Goal: Task Accomplishment & Management: Manage account settings

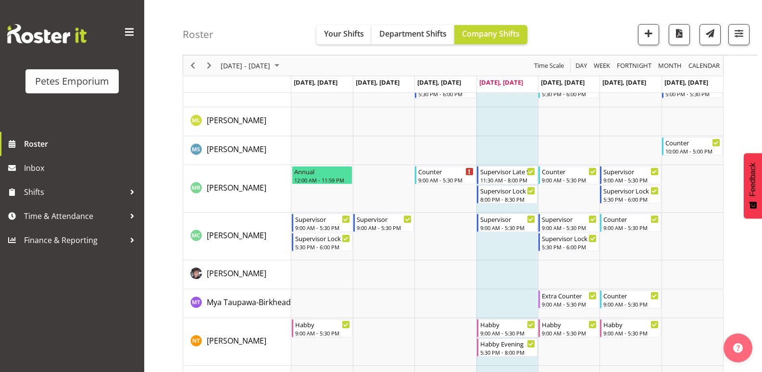
scroll to position [673, 0]
click at [507, 175] on div "11:30 AM - 8:00 PM" at bounding box center [507, 179] width 55 height 8
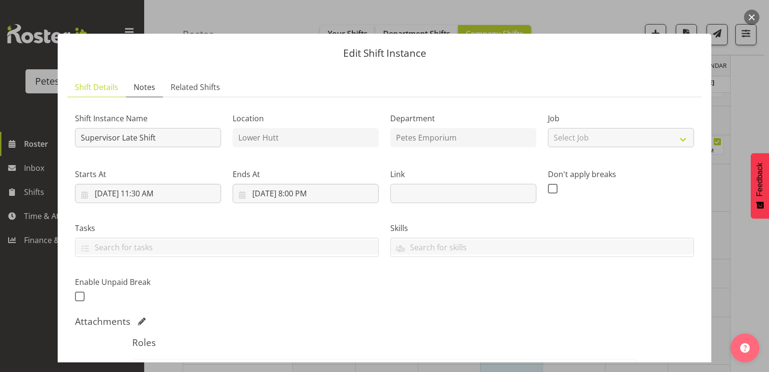
click at [150, 84] on span "Notes" at bounding box center [145, 87] width 22 height 12
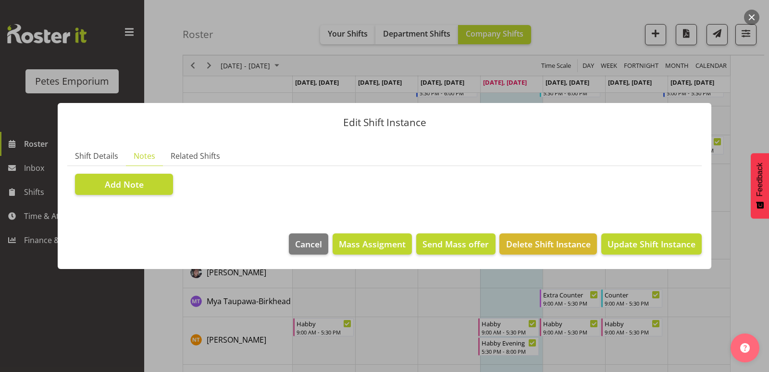
click at [751, 18] on button "button" at bounding box center [751, 17] width 15 height 15
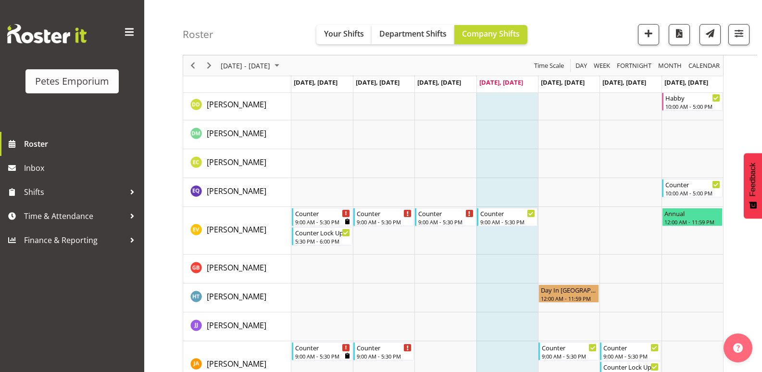
scroll to position [221, 0]
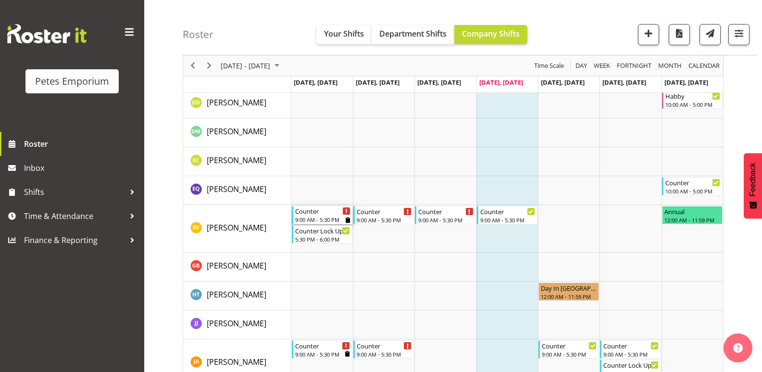
click at [316, 213] on div "Counter" at bounding box center [322, 211] width 55 height 10
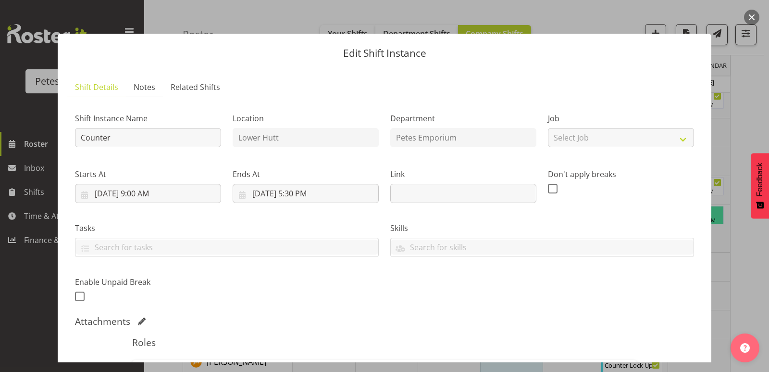
click at [150, 87] on span "Notes" at bounding box center [145, 87] width 22 height 12
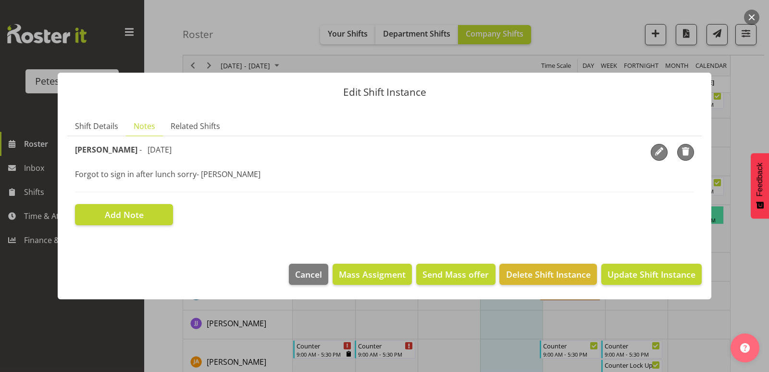
click at [752, 18] on button "button" at bounding box center [751, 17] width 15 height 15
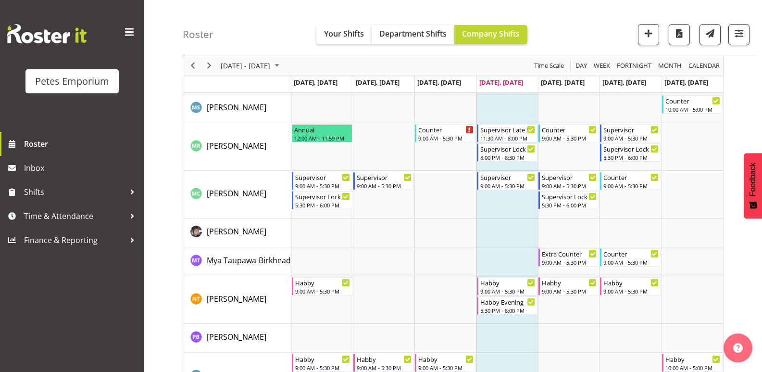
scroll to position [721, 0]
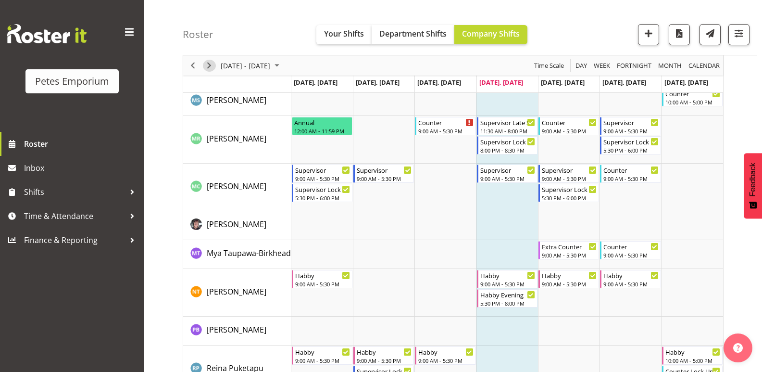
click at [213, 64] on span "Next" at bounding box center [209, 66] width 12 height 12
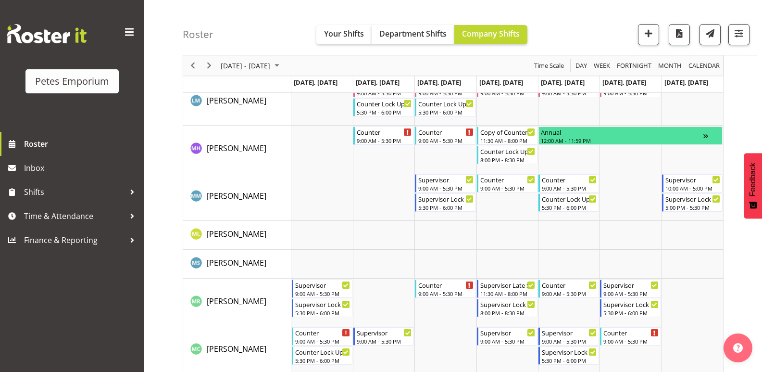
scroll to position [480, 0]
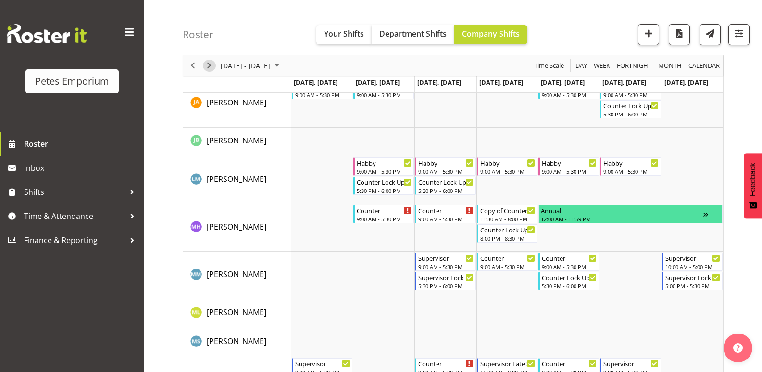
click at [211, 66] on span "Next" at bounding box center [209, 66] width 12 height 12
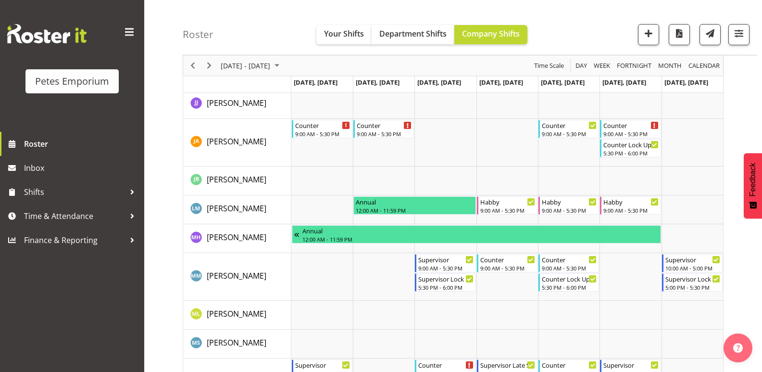
scroll to position [481, 0]
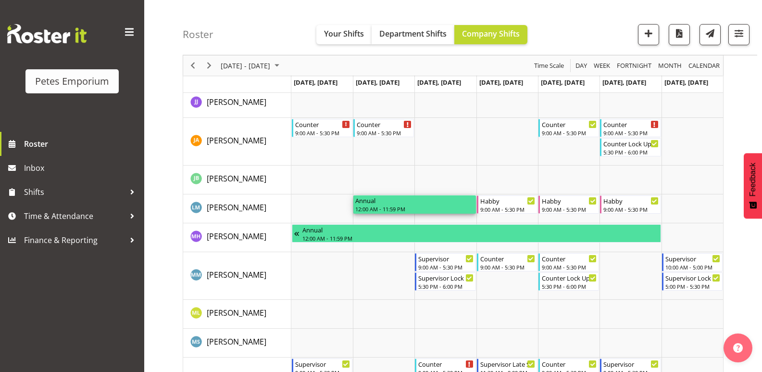
click at [413, 207] on div "12:00 AM - 11:59 PM" at bounding box center [414, 209] width 119 height 8
click at [125, 221] on div at bounding box center [132, 216] width 14 height 14
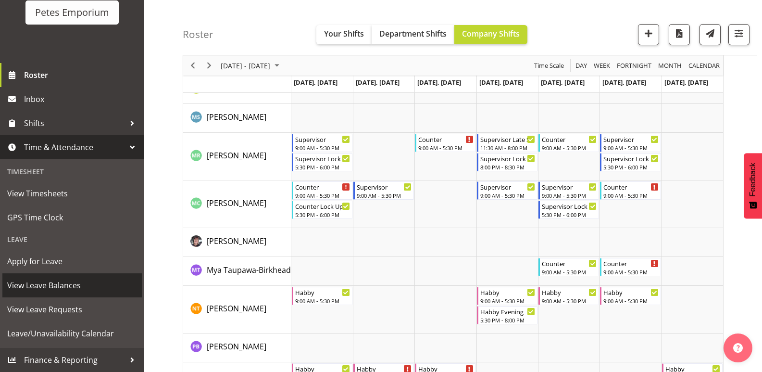
scroll to position [721, 0]
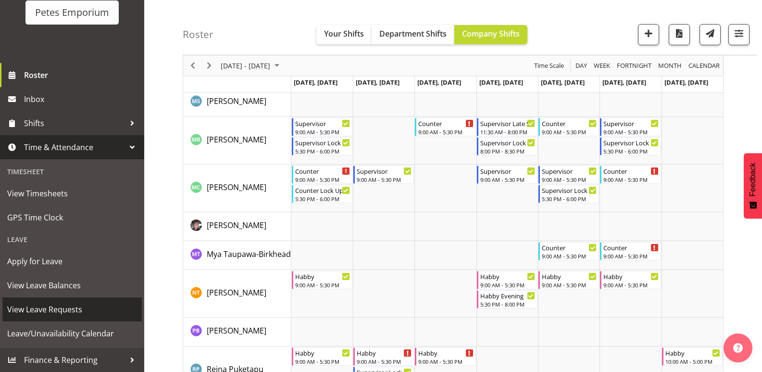
click at [16, 311] on span "View Leave Requests" at bounding box center [72, 309] width 130 height 14
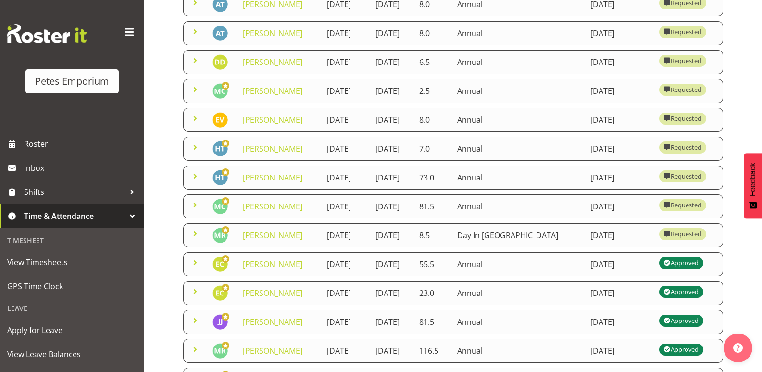
scroll to position [192, 0]
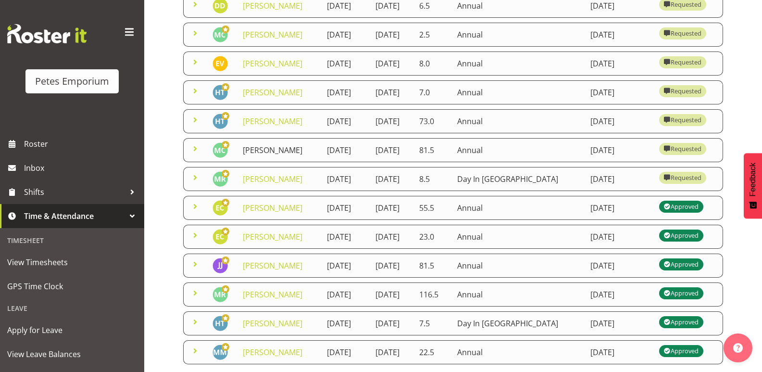
click at [285, 155] on link "Melissa Cowen" at bounding box center [273, 150] width 60 height 11
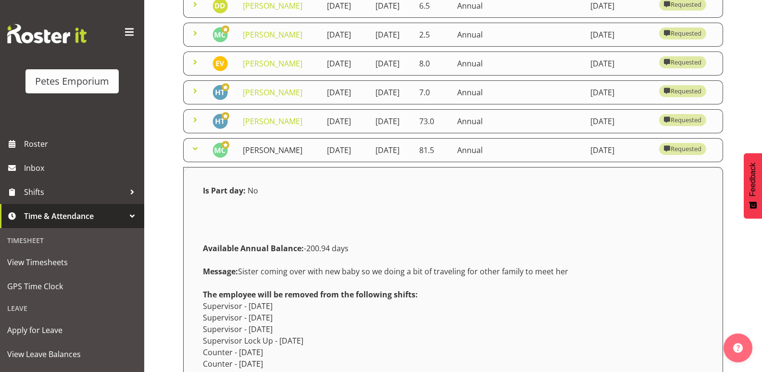
click at [282, 155] on link "Melissa Cowen" at bounding box center [273, 150] width 60 height 11
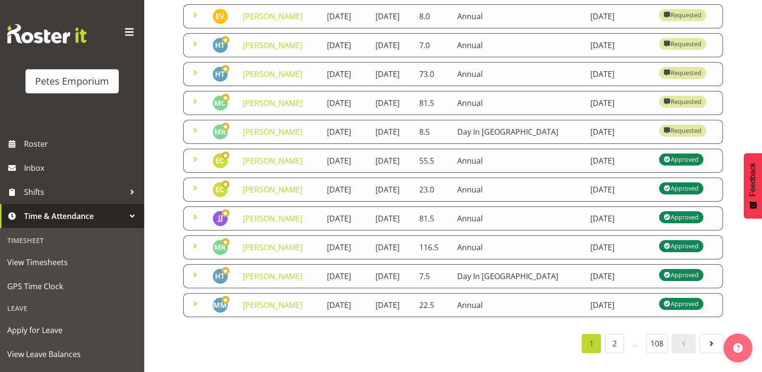
scroll to position [362, 0]
click at [613, 337] on link "2" at bounding box center [614, 343] width 19 height 19
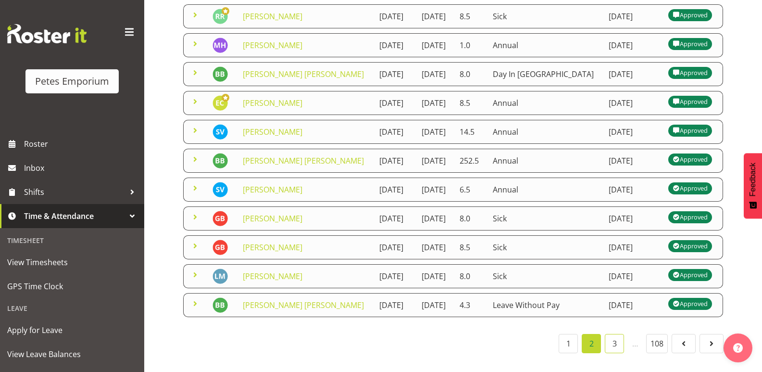
click at [617, 338] on link "3" at bounding box center [614, 343] width 19 height 19
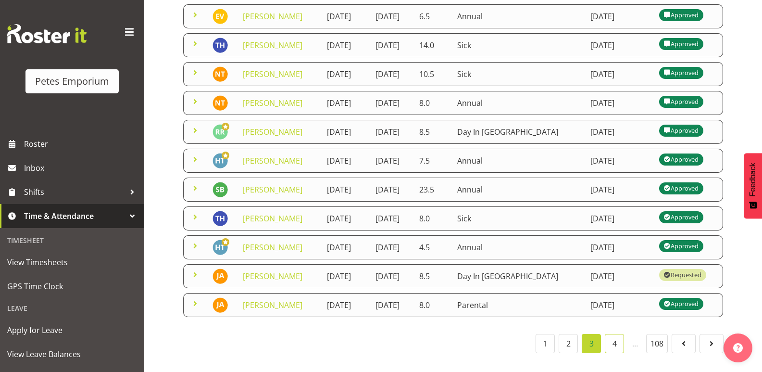
click at [612, 334] on link "4" at bounding box center [614, 343] width 19 height 19
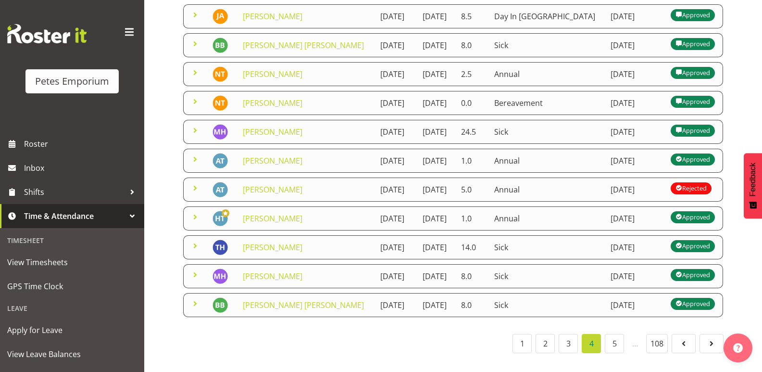
scroll to position [247, 0]
click at [612, 334] on link "5" at bounding box center [614, 343] width 19 height 19
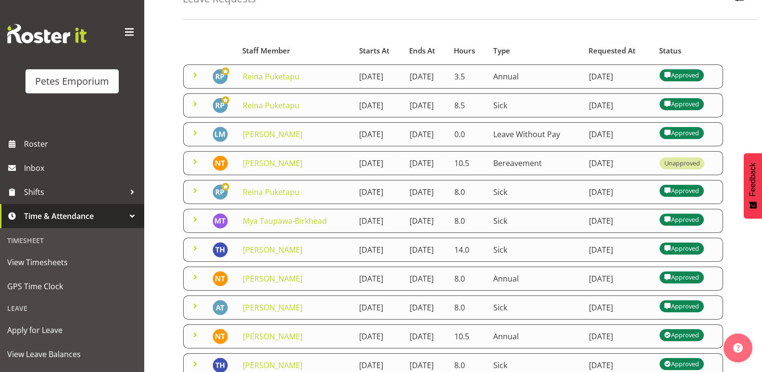
scroll to position [0, 0]
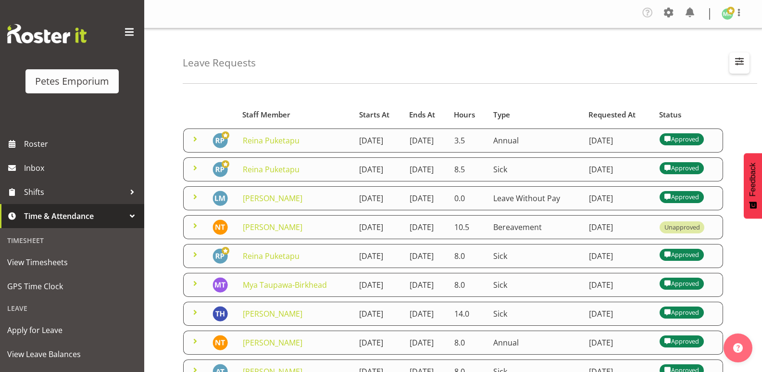
click at [741, 61] on span "button" at bounding box center [739, 61] width 13 height 13
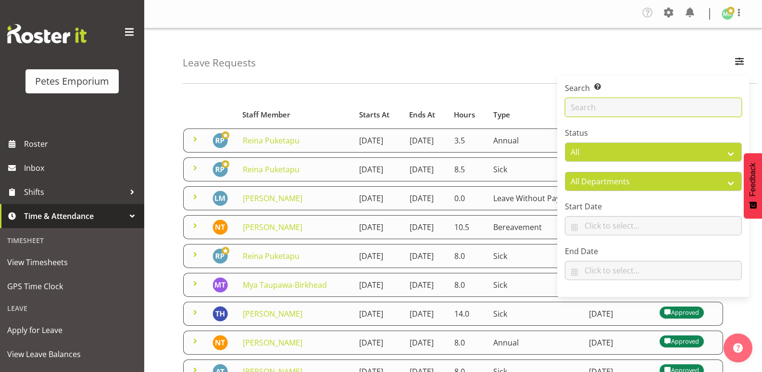
click at [572, 106] on input "text" at bounding box center [653, 107] width 177 height 19
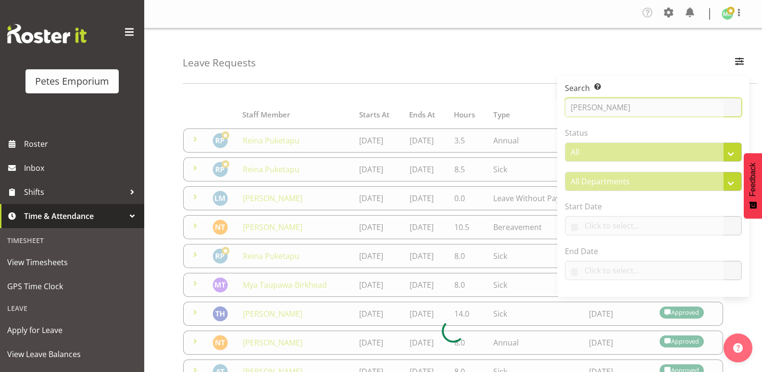
type input "lianne"
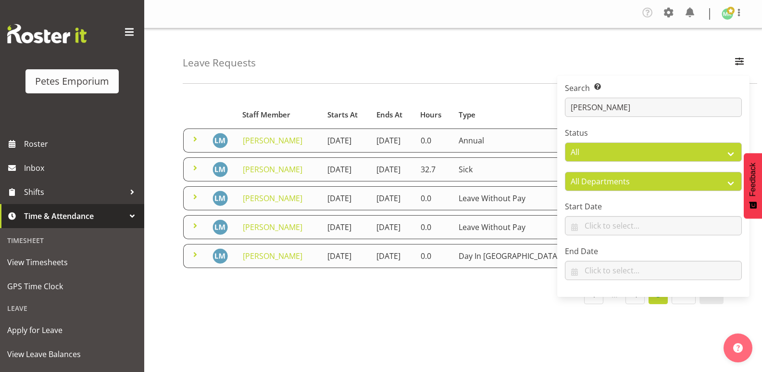
click at [532, 43] on div "Leave Requests Search Search for a particular employee lianne Status All Approv…" at bounding box center [470, 55] width 575 height 55
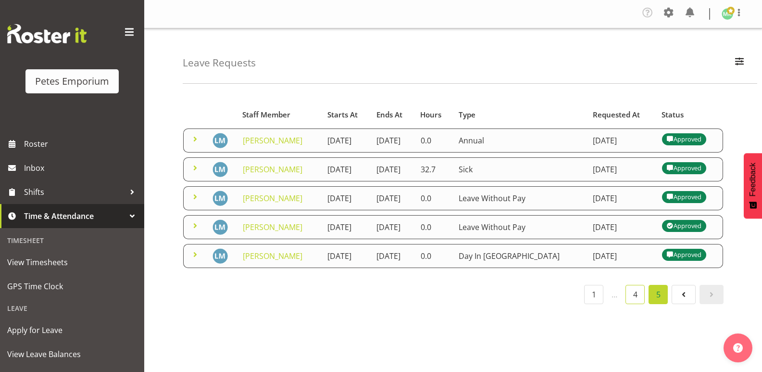
click at [634, 290] on link "4" at bounding box center [635, 294] width 19 height 19
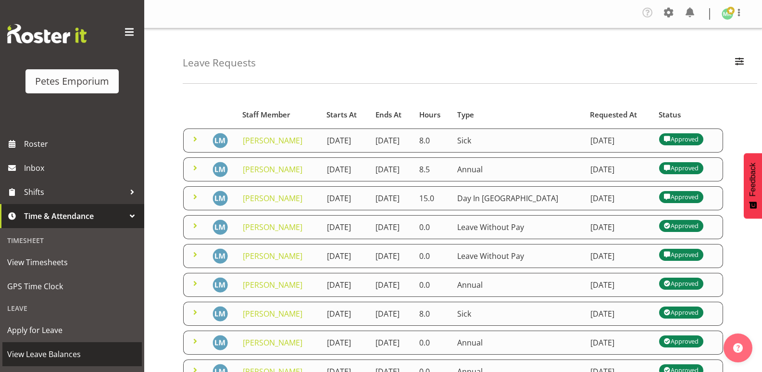
click at [85, 359] on span "View Leave Balances" at bounding box center [72, 354] width 130 height 14
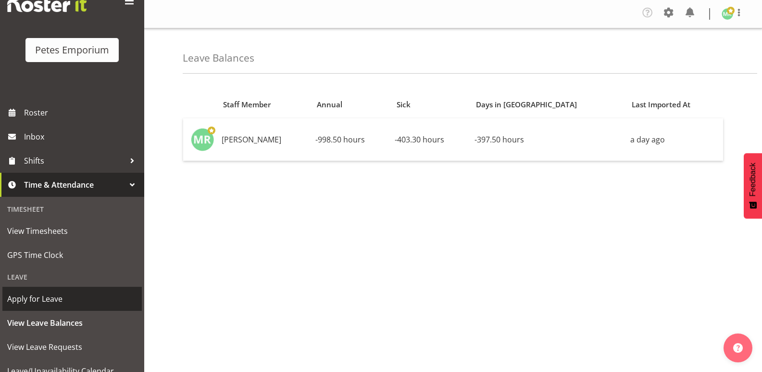
scroll to position [69, 0]
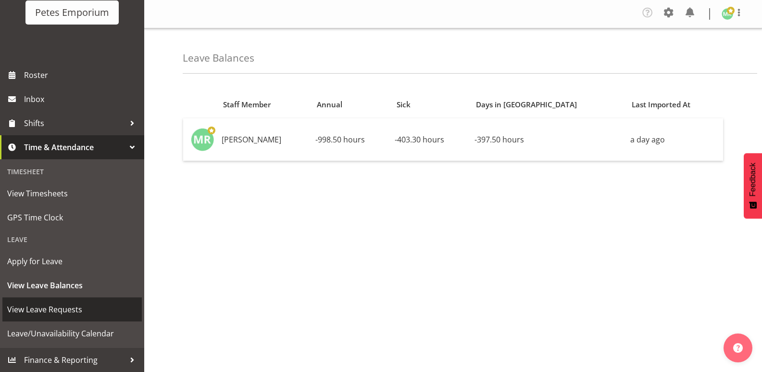
click at [85, 316] on span "View Leave Requests" at bounding box center [72, 309] width 130 height 14
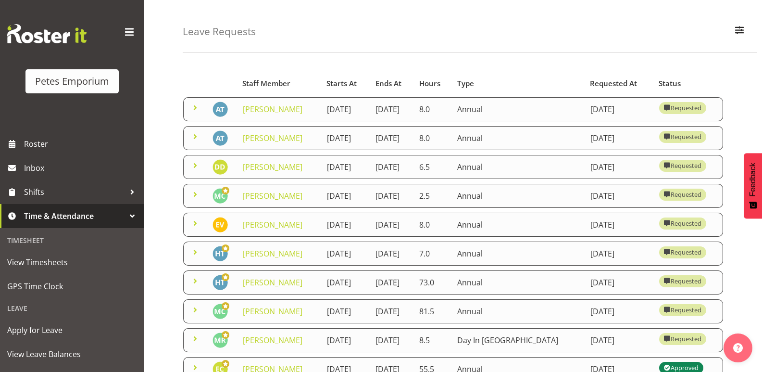
scroll to position [48, 0]
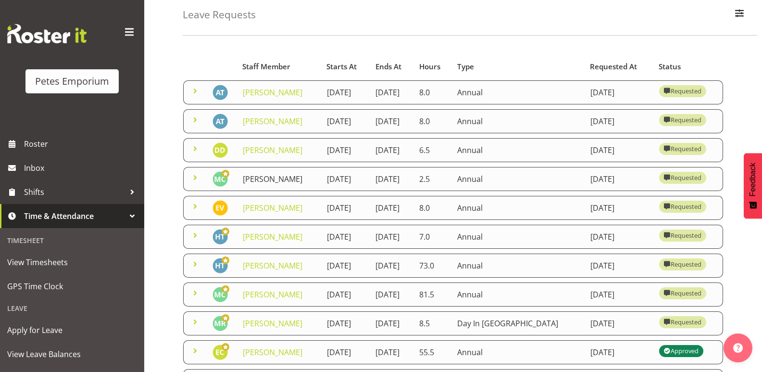
click at [255, 184] on link "Melissa Cowen" at bounding box center [273, 179] width 60 height 11
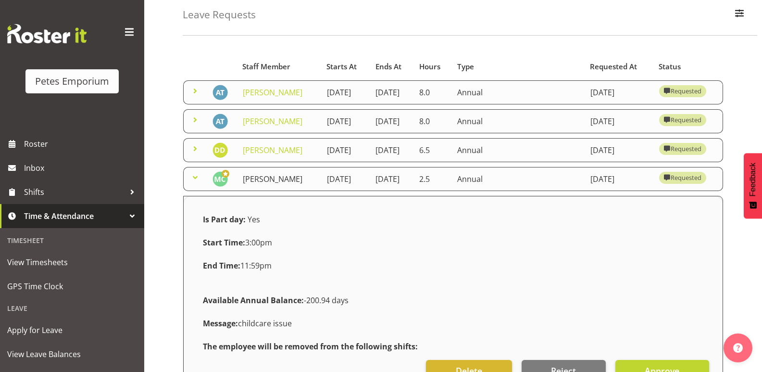
click at [257, 184] on link "Melissa Cowen" at bounding box center [273, 179] width 60 height 11
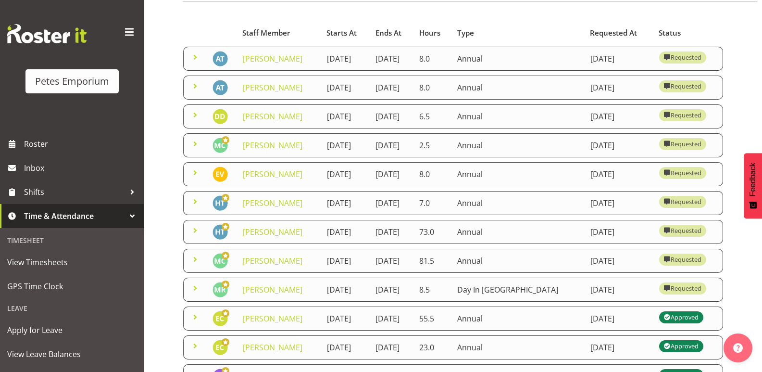
scroll to position [96, 0]
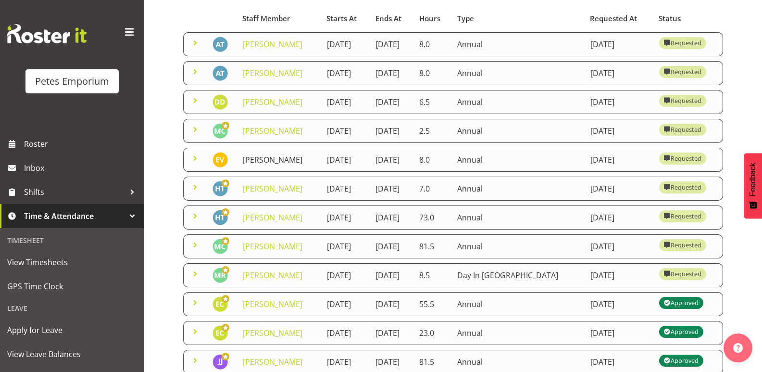
click at [265, 165] on link "Eva Vailini" at bounding box center [273, 159] width 60 height 11
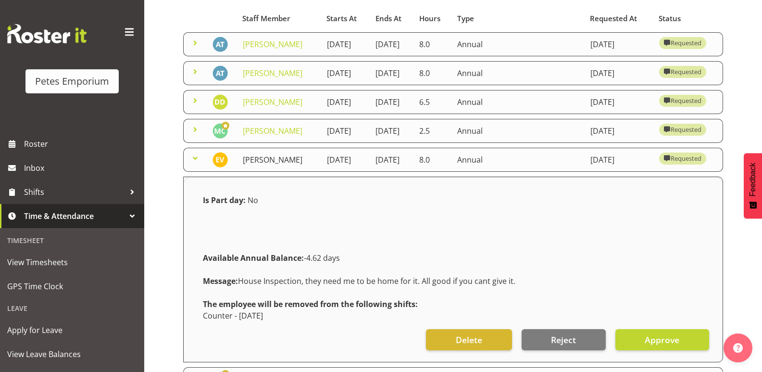
click at [266, 165] on link "Eva Vailini" at bounding box center [273, 159] width 60 height 11
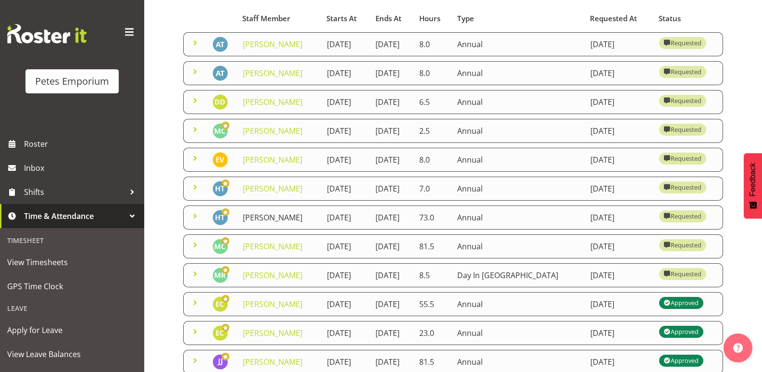
click at [276, 223] on link "Helena Tomlin" at bounding box center [273, 217] width 60 height 11
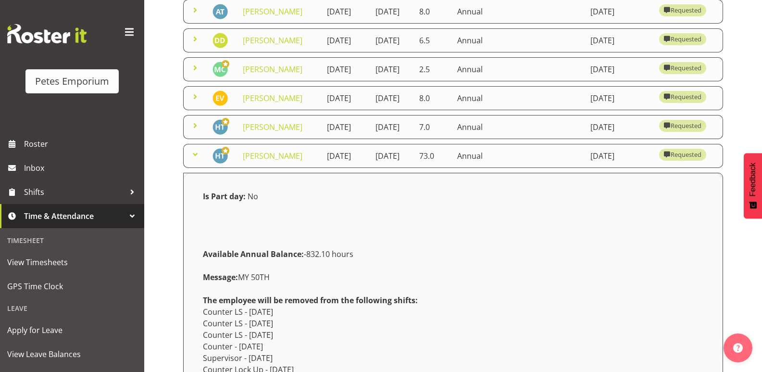
scroll to position [192, 0]
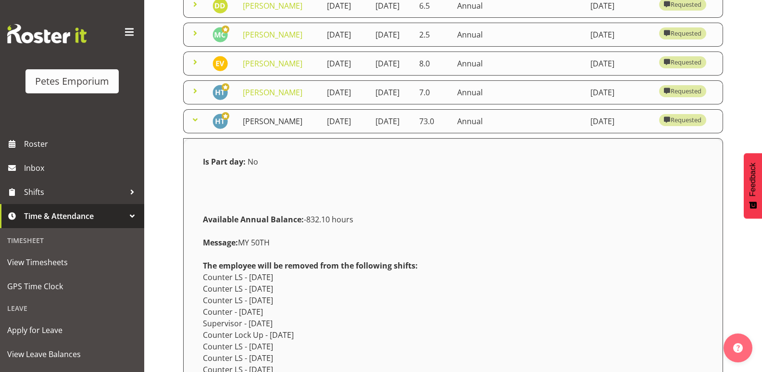
click at [261, 126] on link "[PERSON_NAME]" at bounding box center [273, 121] width 60 height 11
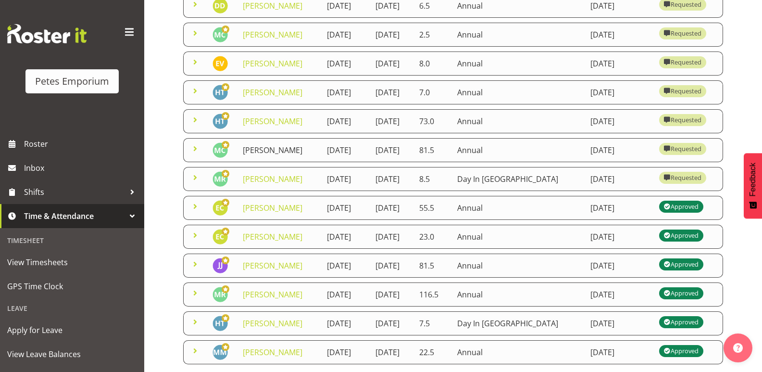
click at [288, 155] on link "[PERSON_NAME]" at bounding box center [273, 150] width 60 height 11
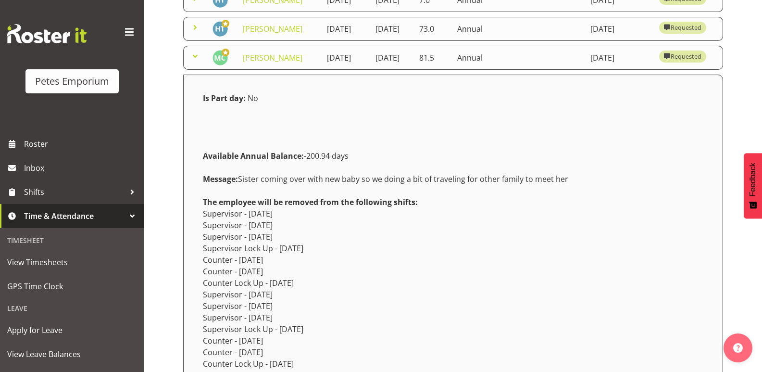
scroll to position [288, 0]
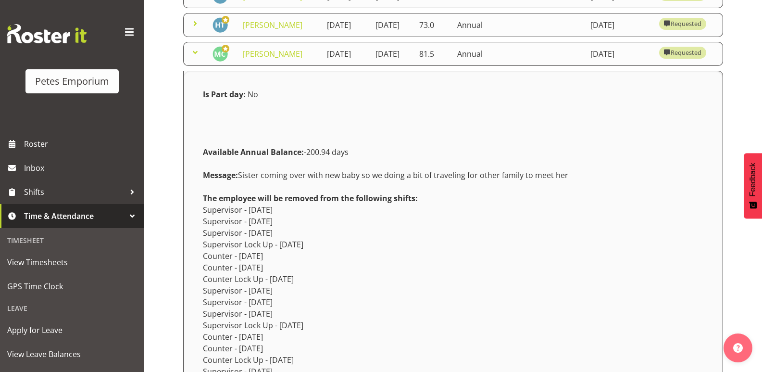
click at [742, 238] on div "Starts At Type Requested At Status Staff Member Starts At Ends At Hours Type Re…" at bounding box center [472, 261] width 579 height 918
click at [282, 59] on link "[PERSON_NAME]" at bounding box center [273, 54] width 60 height 11
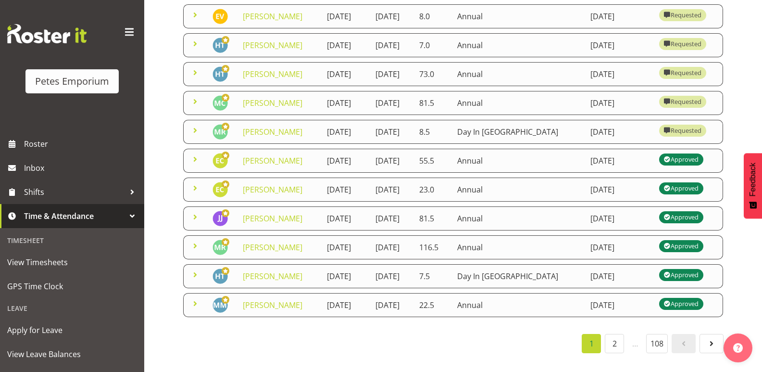
scroll to position [240, 0]
click at [248, 50] on link "[PERSON_NAME]" at bounding box center [273, 45] width 60 height 11
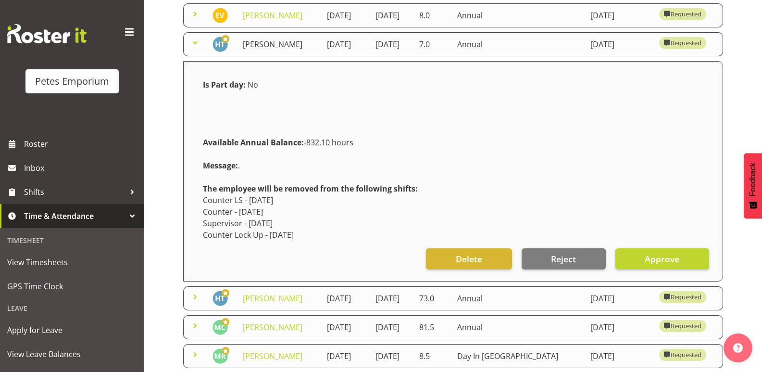
click at [248, 50] on link "[PERSON_NAME]" at bounding box center [273, 44] width 60 height 11
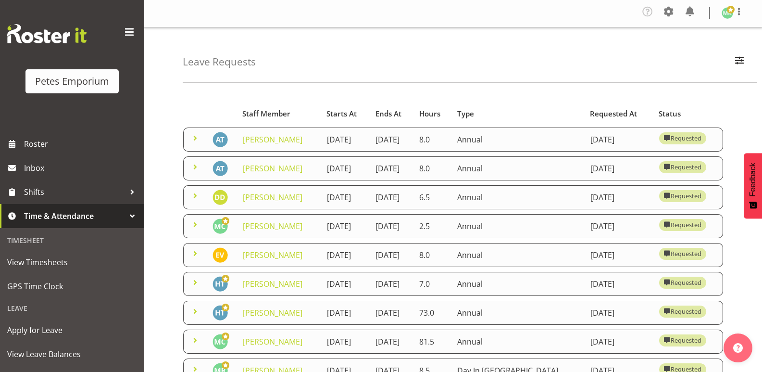
scroll to position [0, 0]
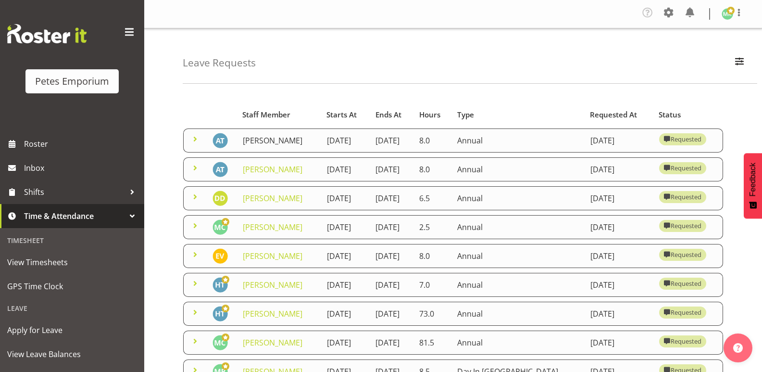
click at [271, 141] on link "[PERSON_NAME]" at bounding box center [273, 140] width 60 height 11
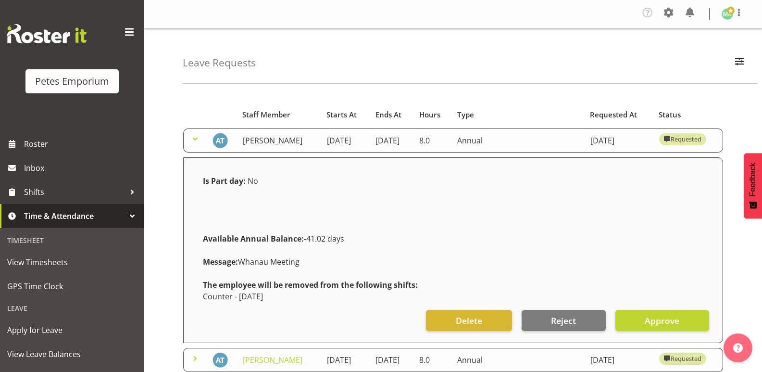
click at [271, 141] on link "[PERSON_NAME]" at bounding box center [273, 140] width 60 height 11
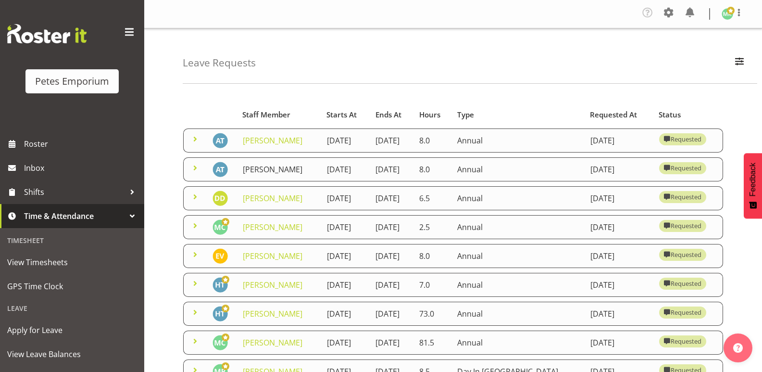
click at [261, 175] on link "[PERSON_NAME]" at bounding box center [273, 169] width 60 height 11
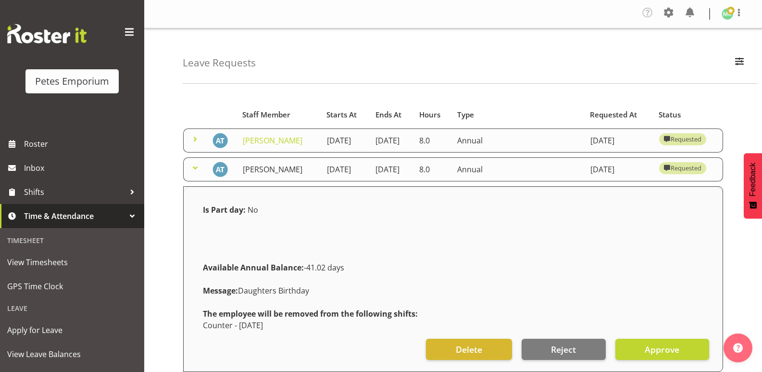
click at [261, 175] on link "[PERSON_NAME]" at bounding box center [273, 169] width 60 height 11
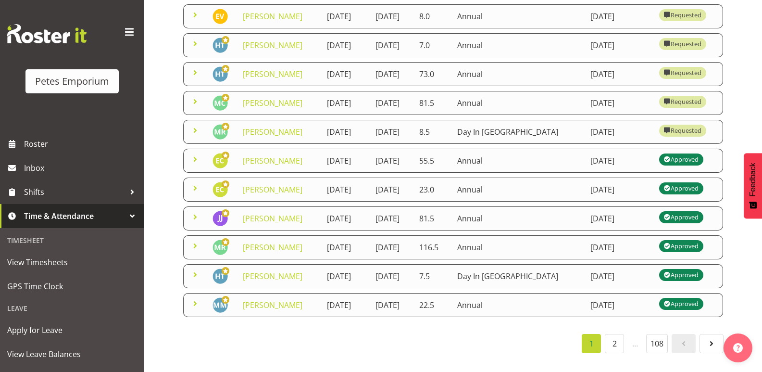
scroll to position [362, 0]
click at [286, 242] on link "[PERSON_NAME]" at bounding box center [273, 247] width 60 height 11
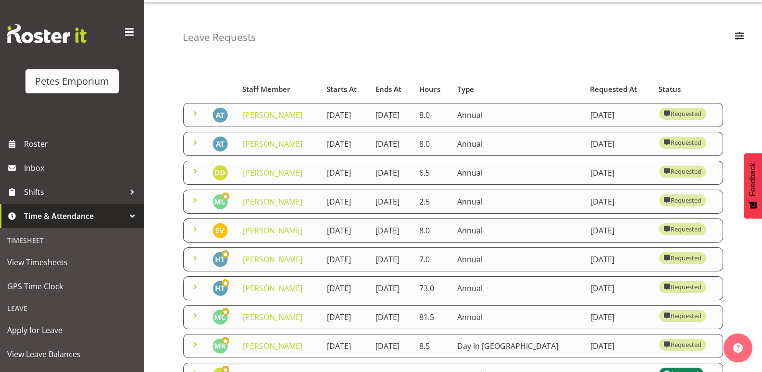
scroll to position [0, 0]
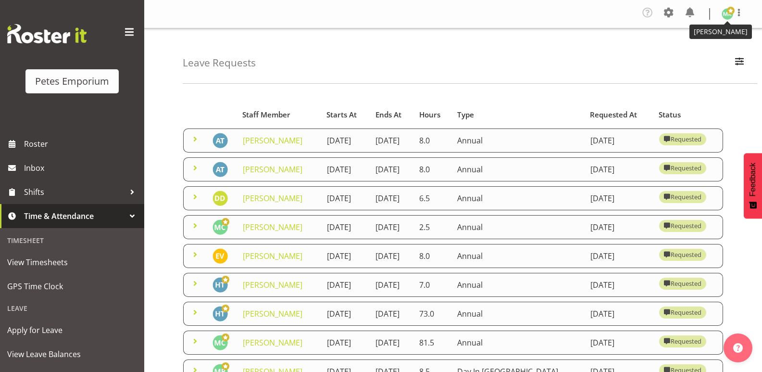
click at [727, 15] on img at bounding box center [728, 14] width 12 height 12
click at [677, 51] on link "Log Out" at bounding box center [698, 52] width 92 height 17
